Goal: Check status: Check status

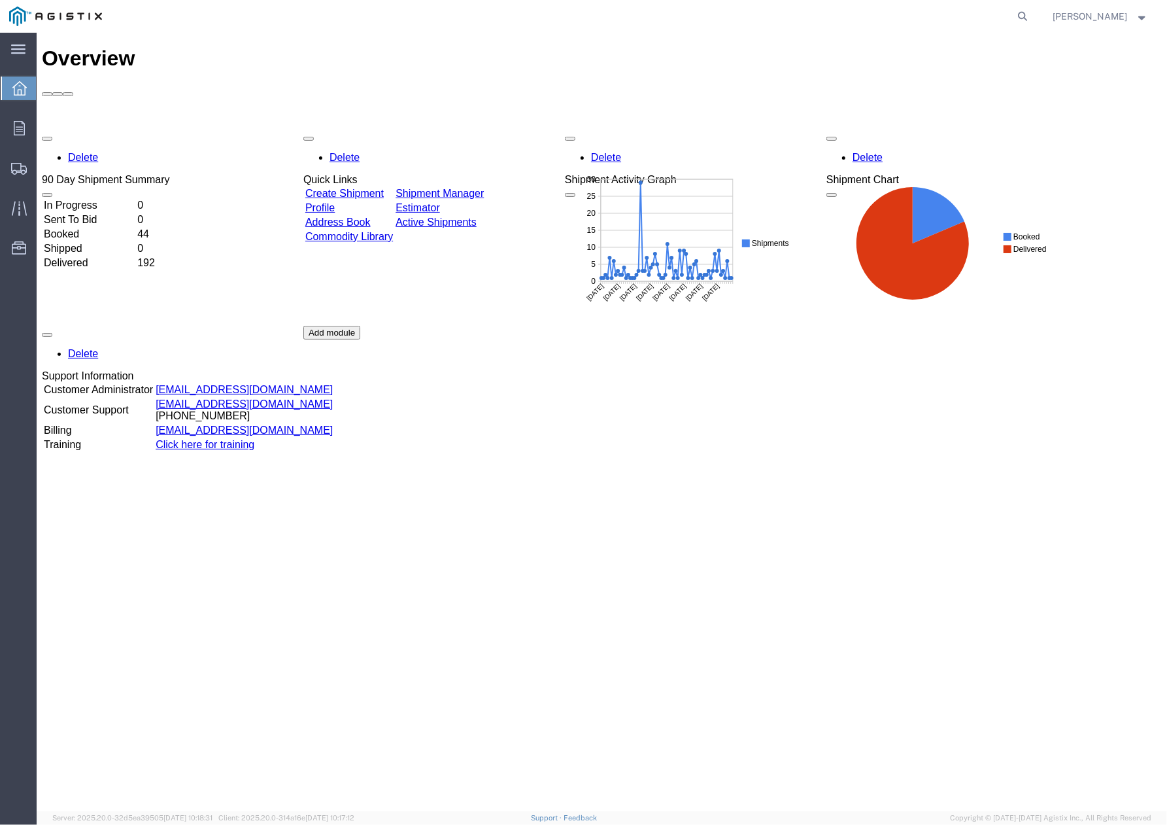
click at [1034, 11] on form at bounding box center [1023, 16] width 21 height 33
click at [1032, 13] on icon at bounding box center [1023, 16] width 18 height 18
paste input "56995402"
type input "56995402"
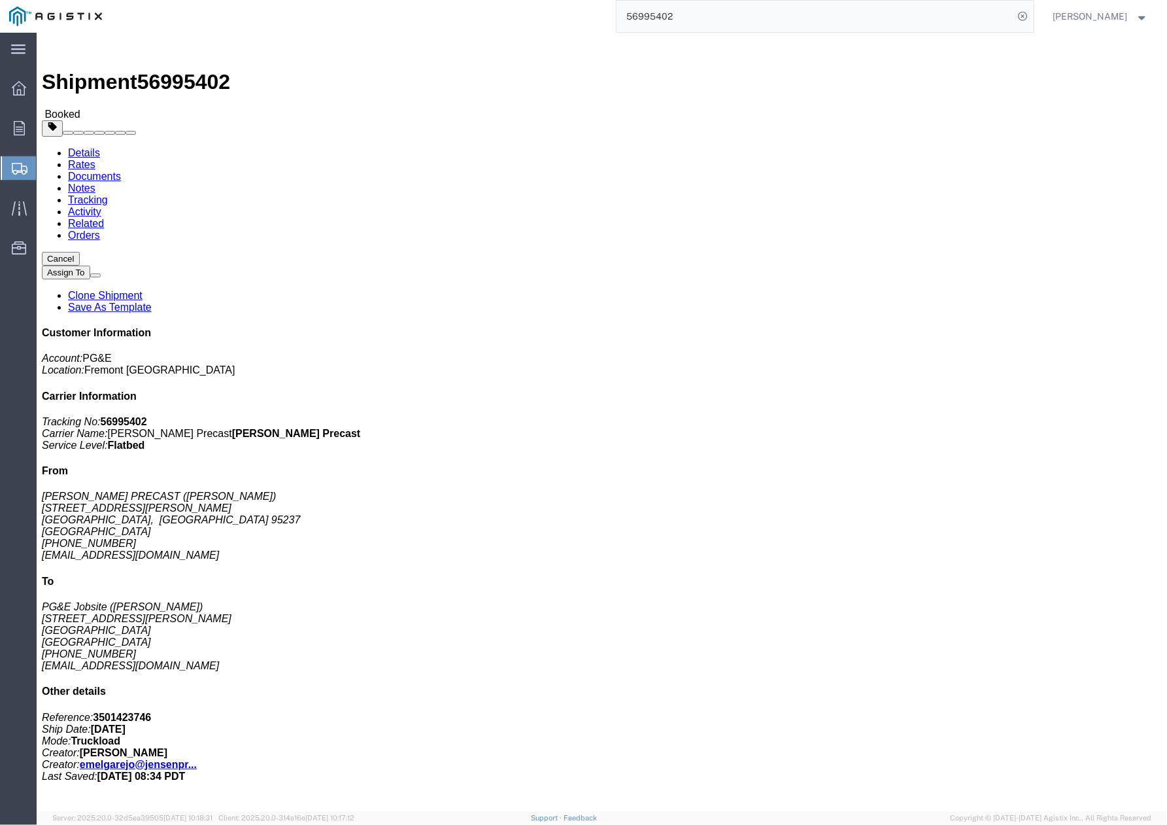
click button "button"
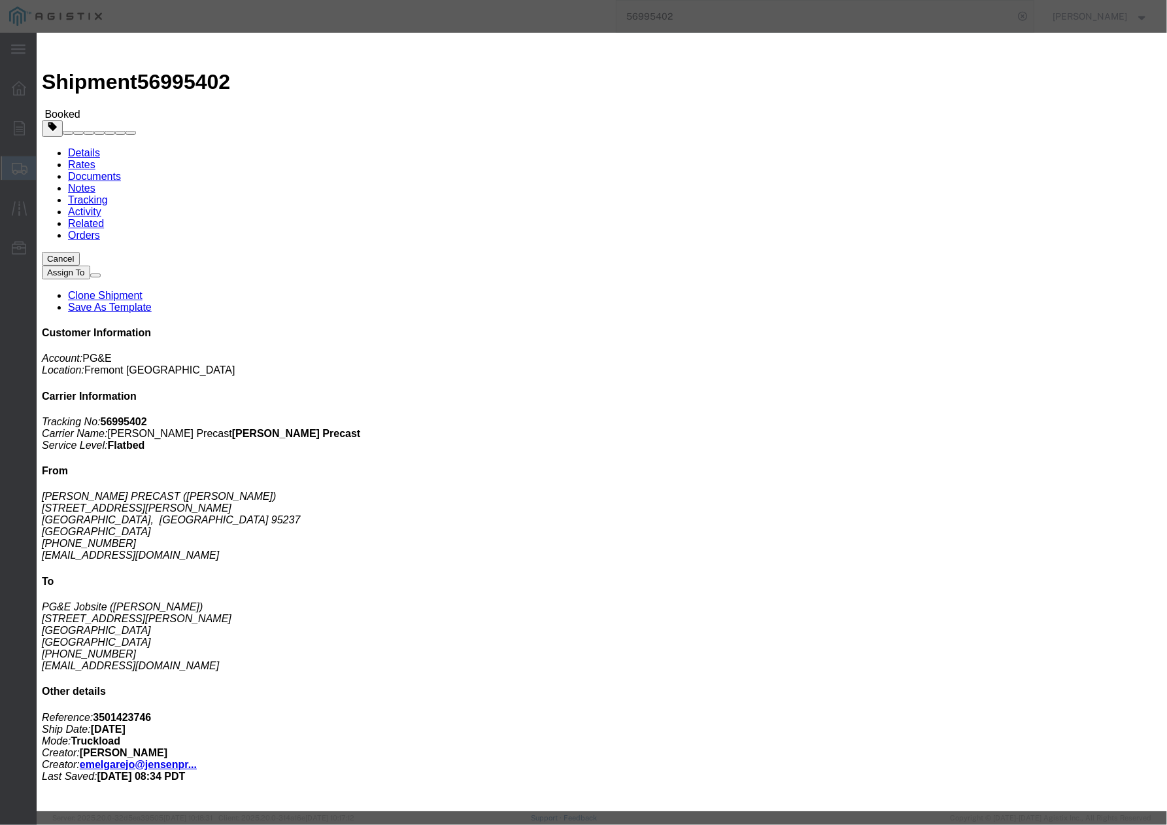
click div "[DATE] 9:00 AM"
click div "Notify carrier of changes Cancel Save"
click button "Save"
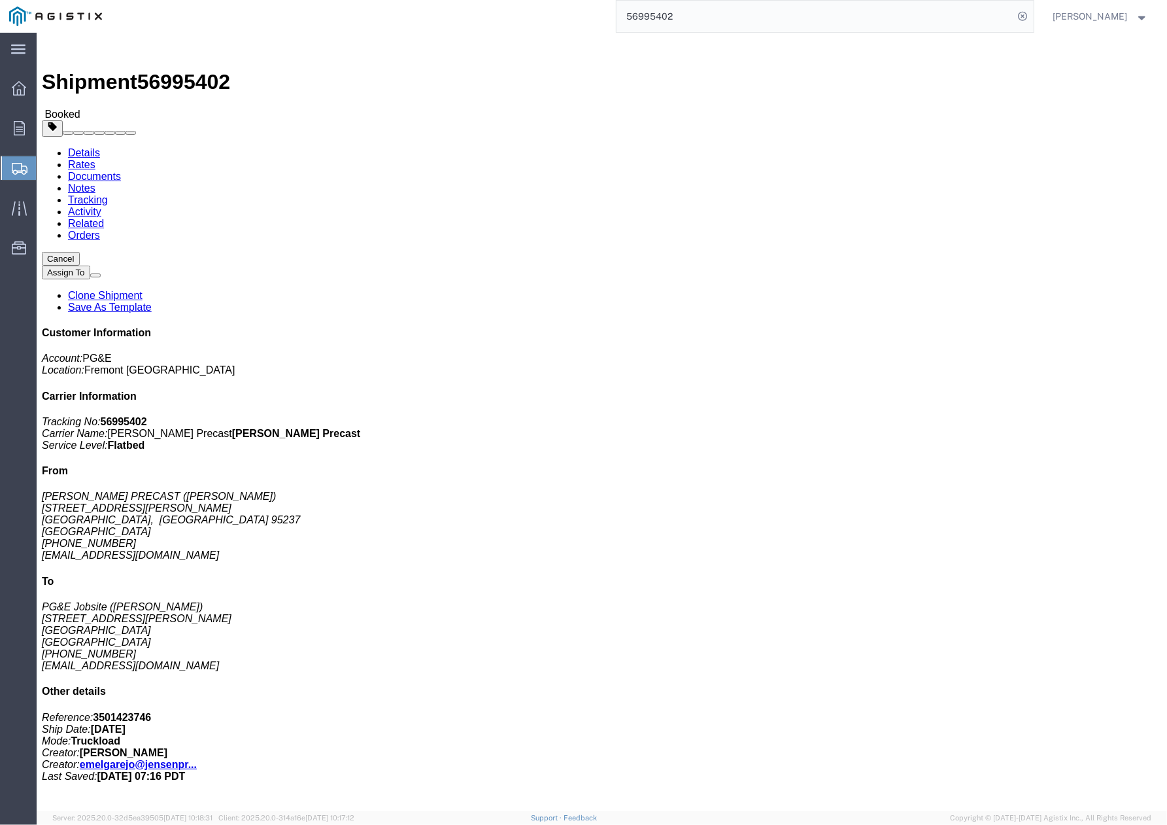
click button "Close"
click div "Cancel Assign To Clone Shipment Save As Template Customer Information Account: …"
click span "Route Details"
